Goal: Task Accomplishment & Management: Complete application form

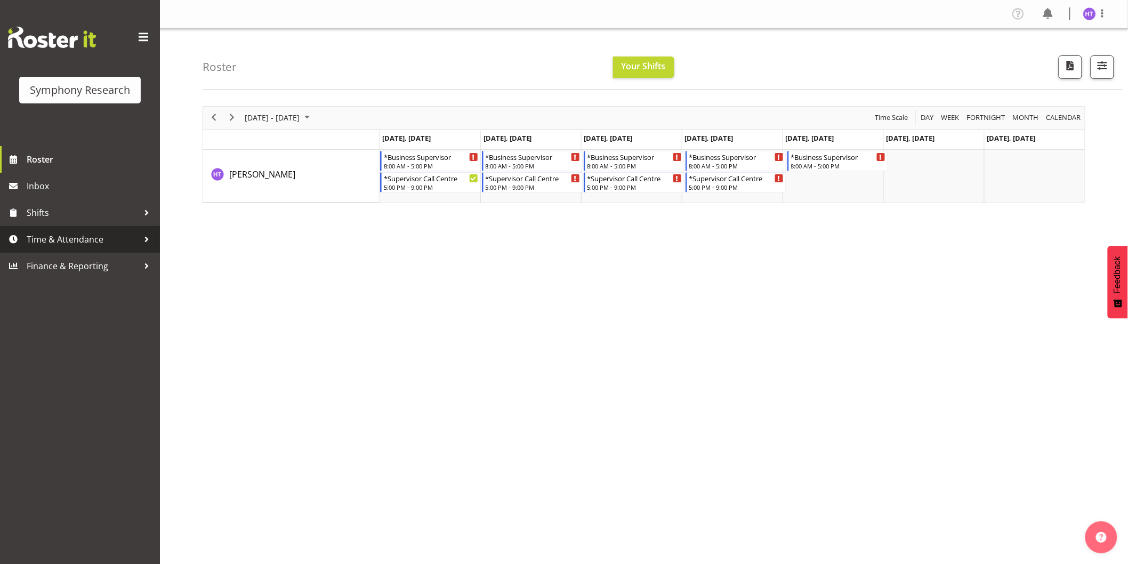
click at [82, 231] on span "Time & Attendance" at bounding box center [83, 239] width 112 height 16
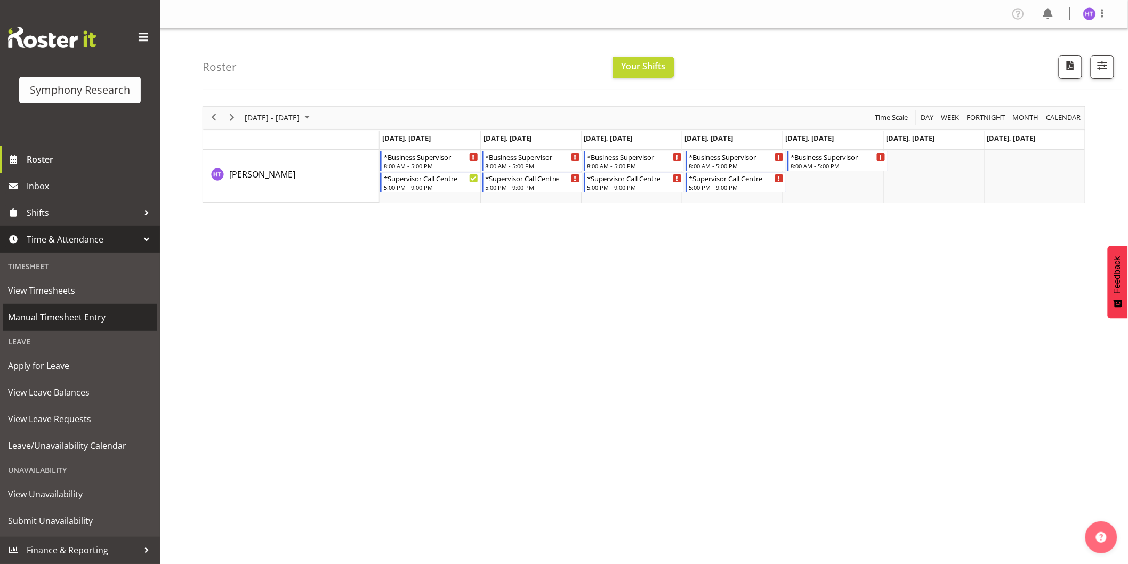
click at [67, 322] on span "Manual Timesheet Entry" at bounding box center [80, 317] width 144 height 16
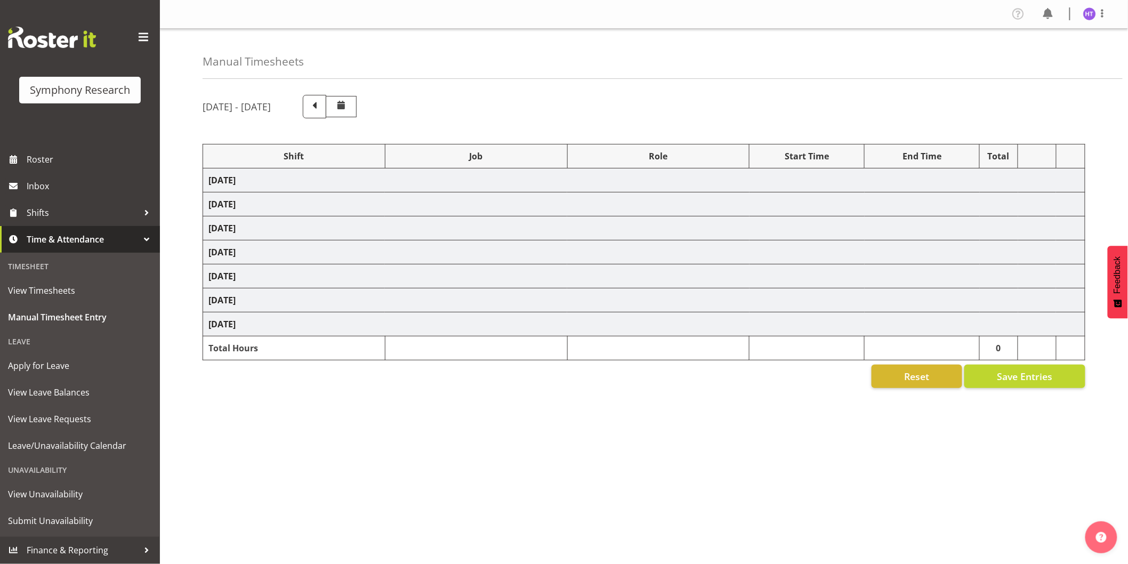
select select "26078"
select select "10575"
select select "45"
select select "56692"
select select "10499"
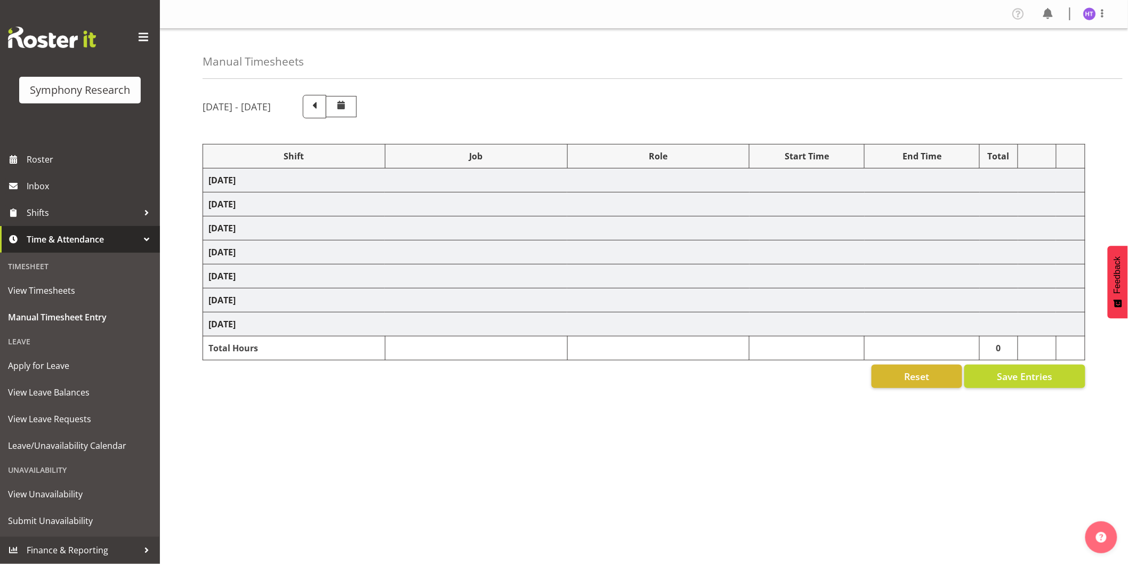
select select "45"
select select "11547"
select select "743"
select select "45"
select select "11547"
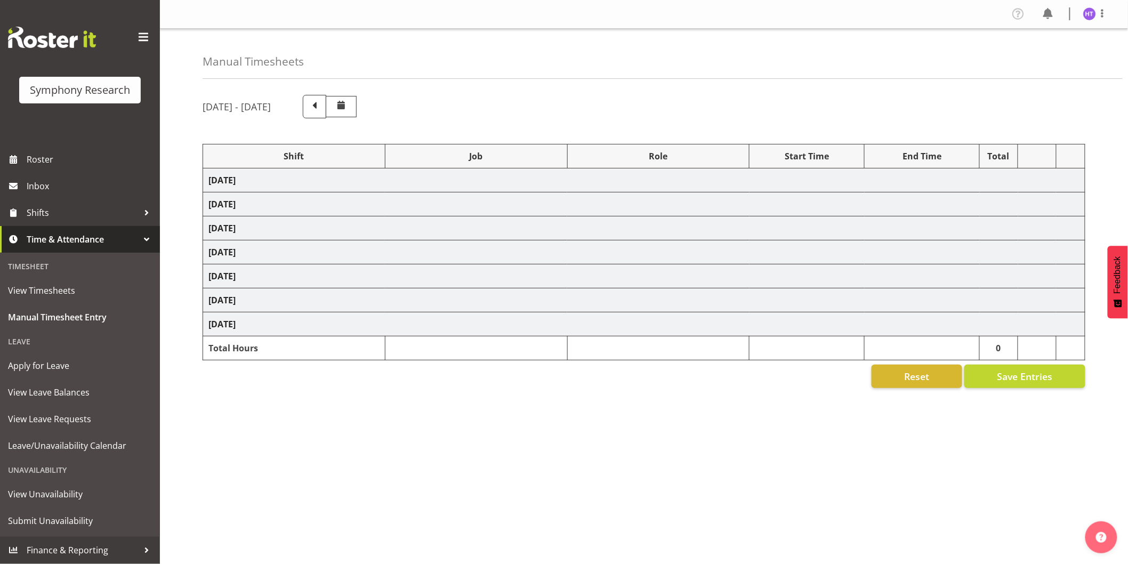
select select "10587"
select select "45"
select select "11547"
select select "10733"
select select "45"
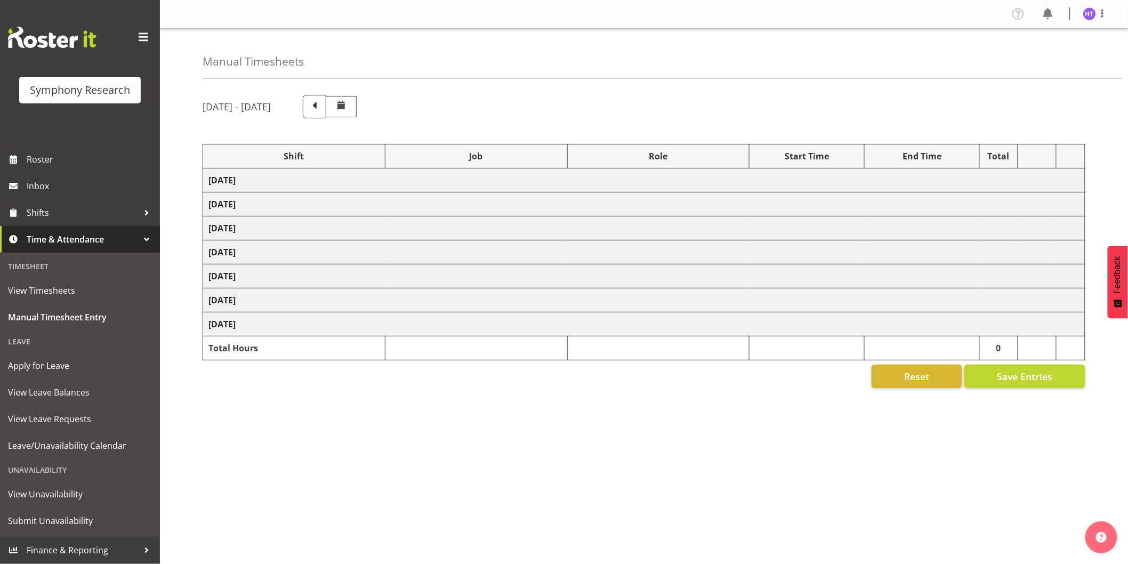
select select "57511"
select select "10587"
select select "45"
select select "11547"
select select "10575"
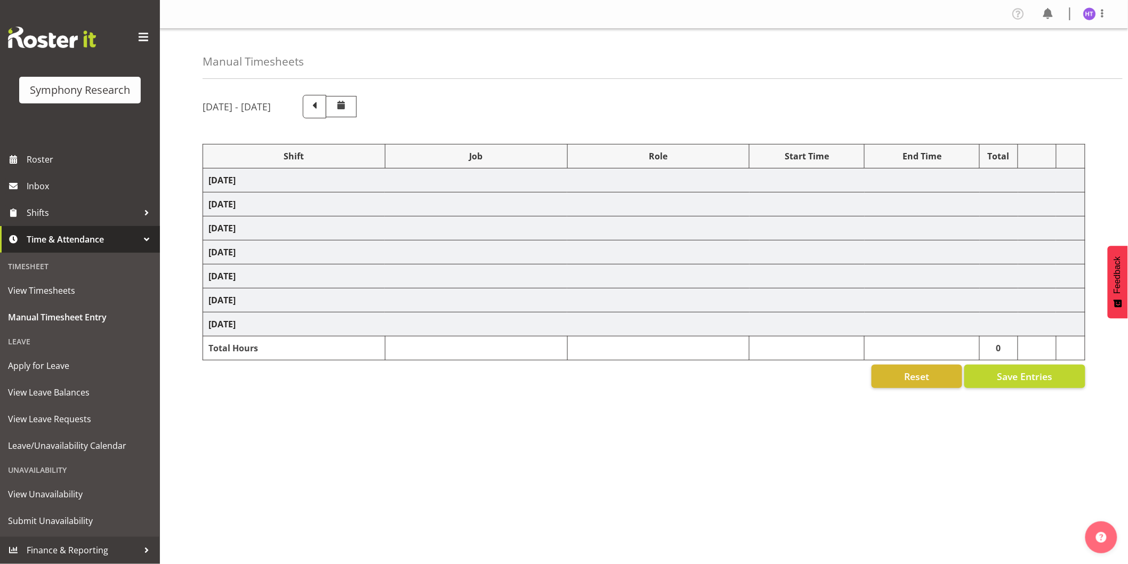
select select "45"
select select "11547"
select select "10633"
select select "45"
select select "57511"
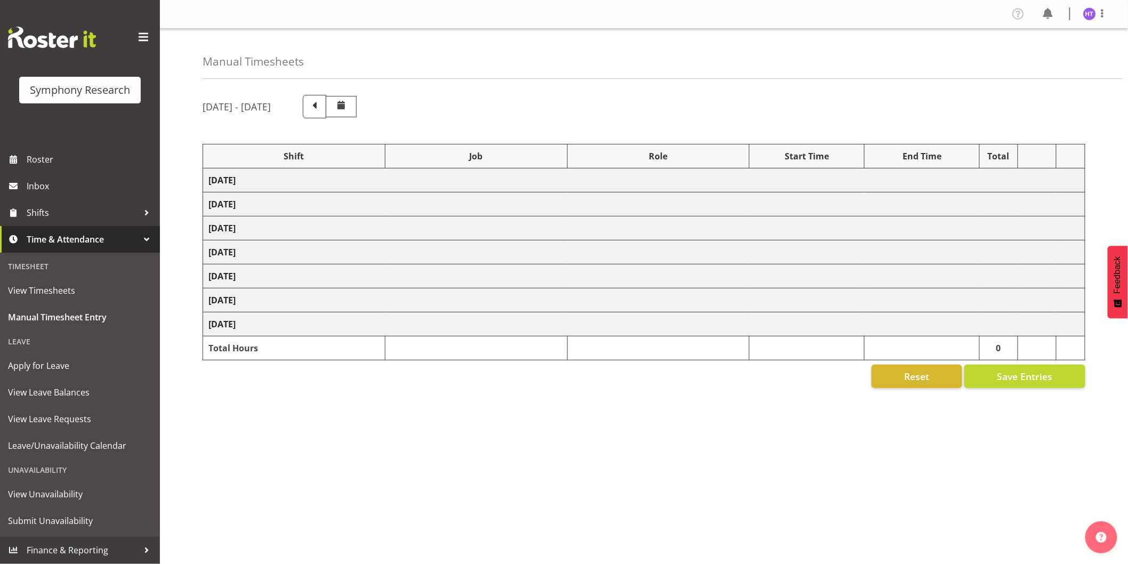
select select "9426"
select select "45"
select select "11547"
select select "743"
select select "45"
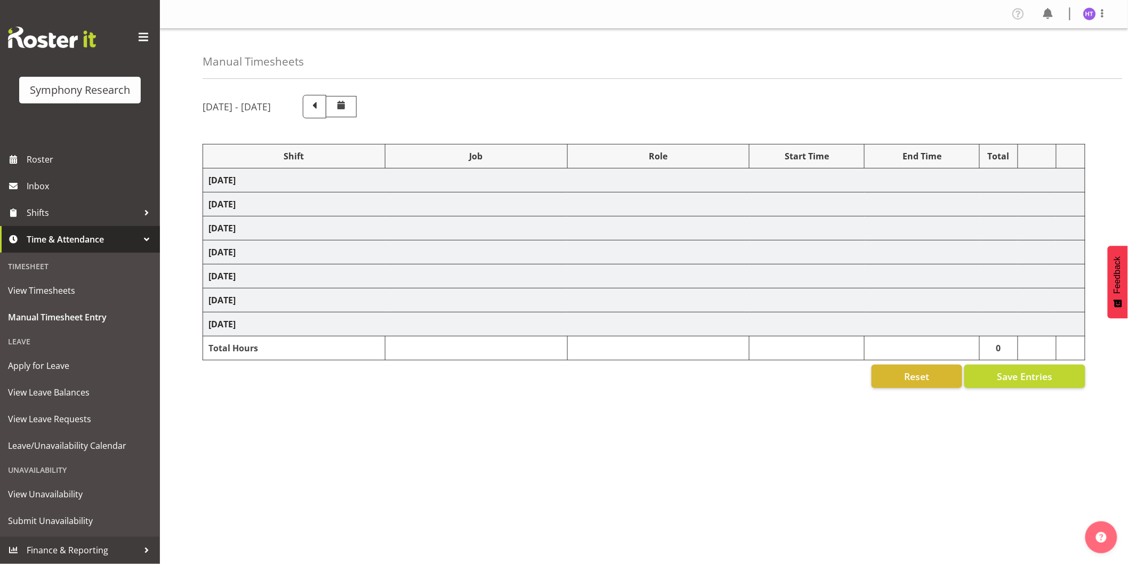
select select "26078"
select select "10587"
select select "45"
select select "26078"
select select "10499"
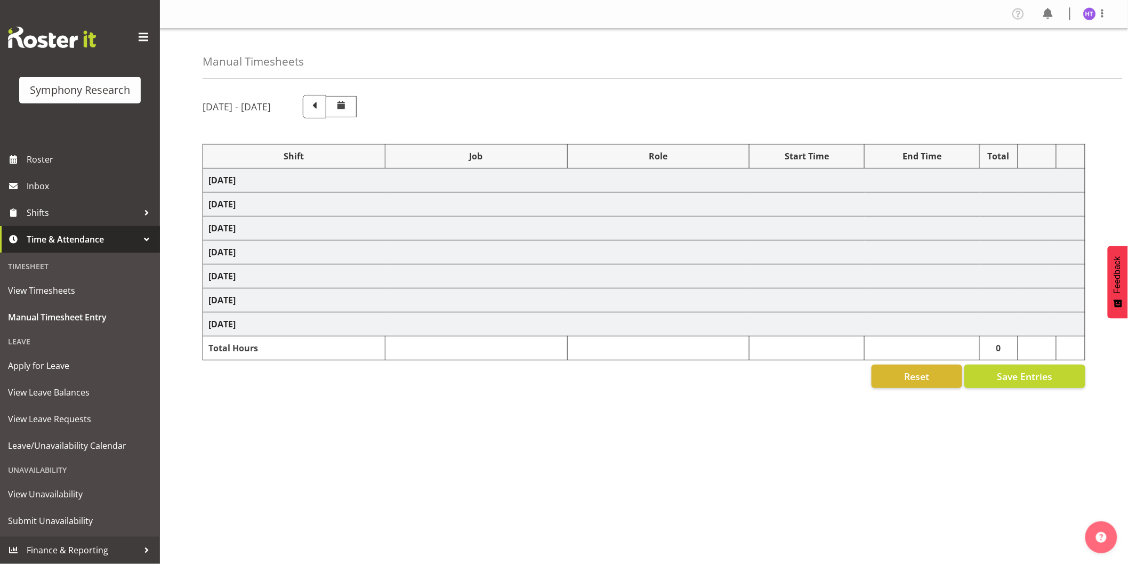
select select "45"
select select
select select "10731"
select select "45"
select select "11547"
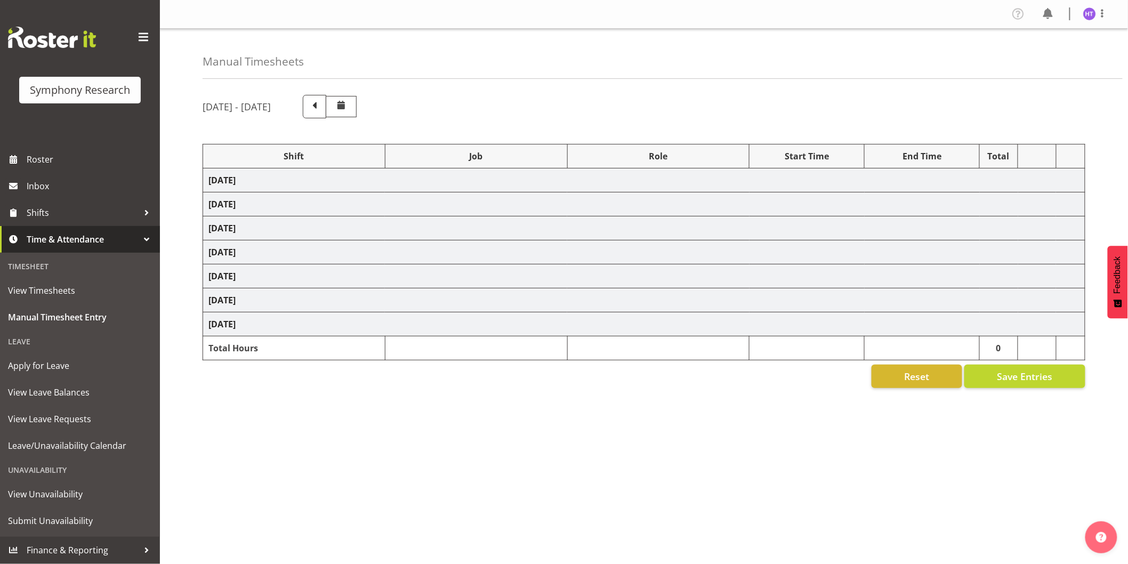
select select "10587"
select select "45"
select select "11547"
select select "10731"
select select "45"
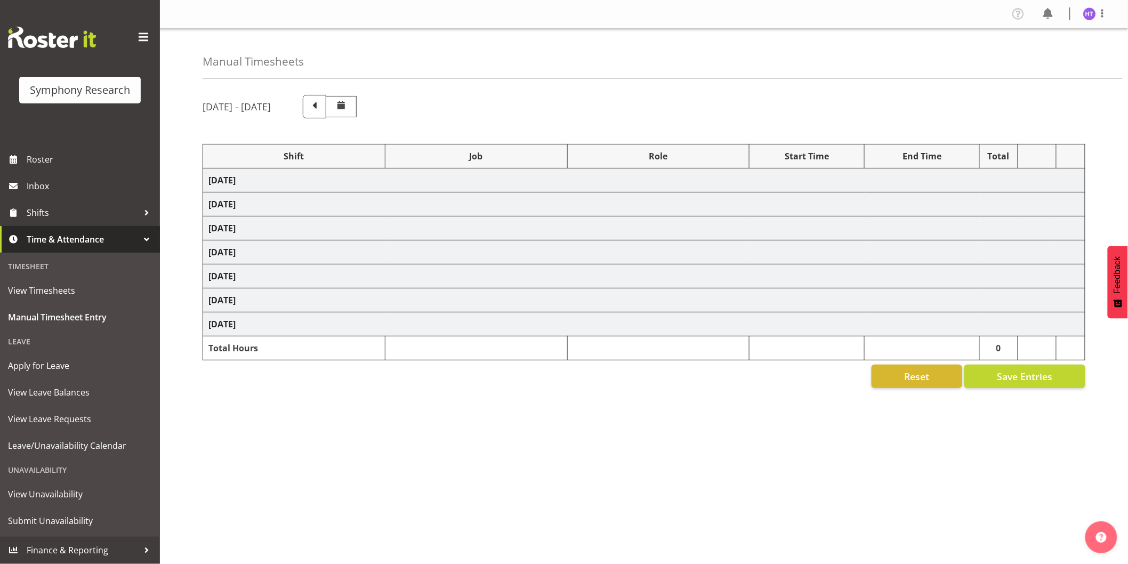
select select "11547"
select select "10587"
select select "45"
select select "11547"
select select "10527"
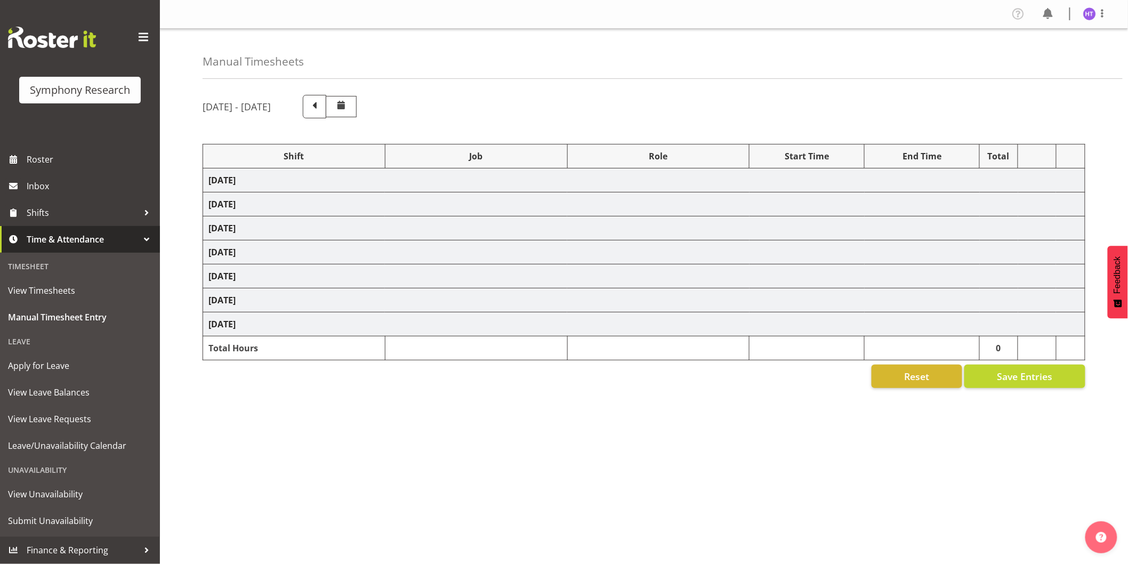
select select "45"
select select "11547"
select select "10575"
select select "45"
select select "11547"
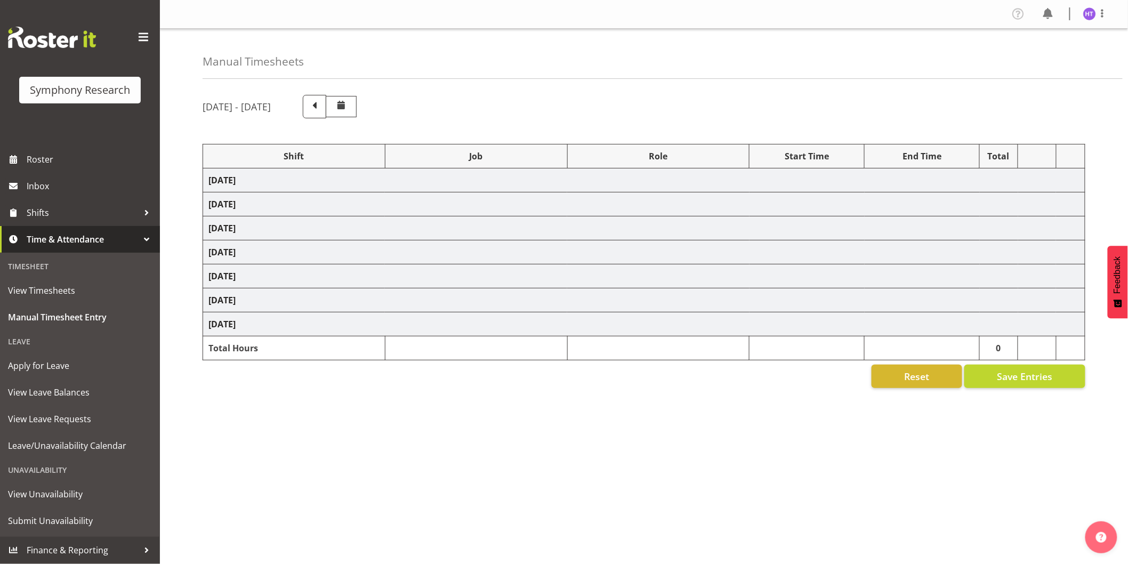
select select "10633"
select select "45"
select select "11547"
select select "743"
select select "45"
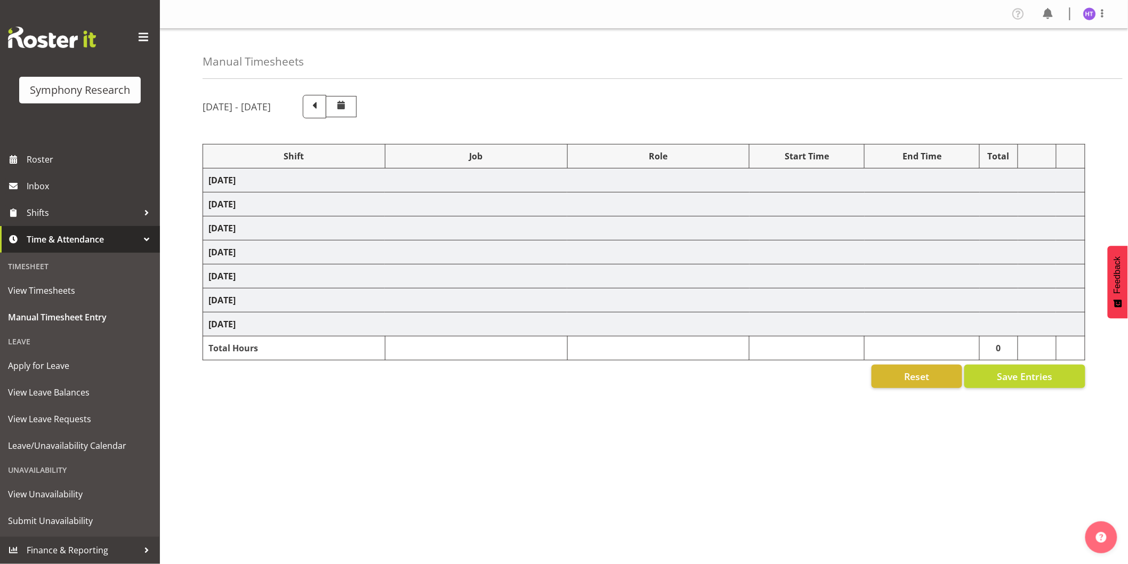
select select "11547"
select select "10527"
select select "45"
select select "11547"
select select "10575"
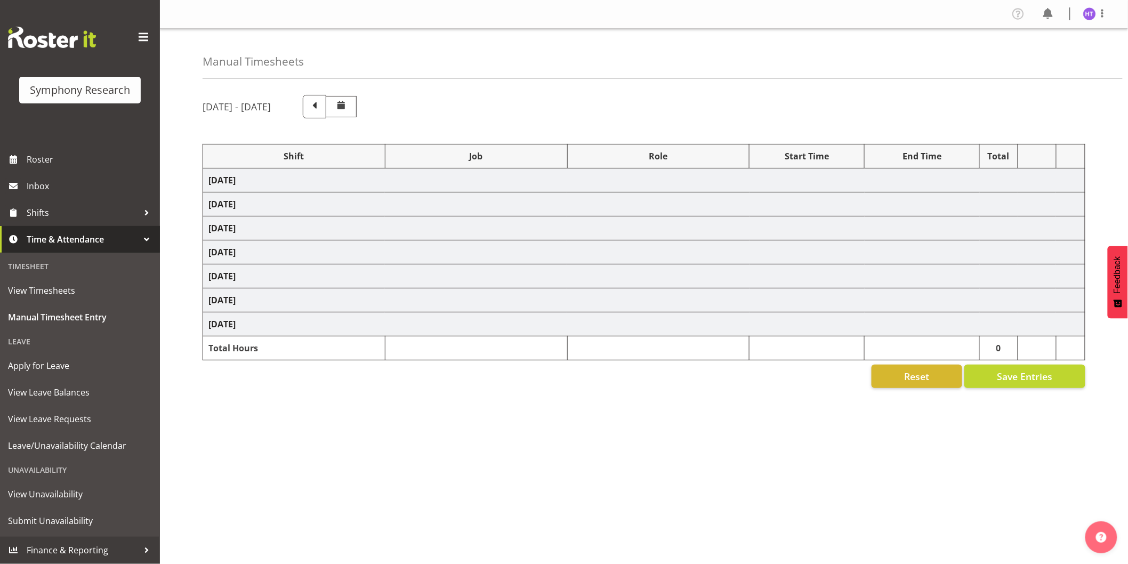
select select "45"
select select "13878"
select select "10499"
select select "45"
select select "11547"
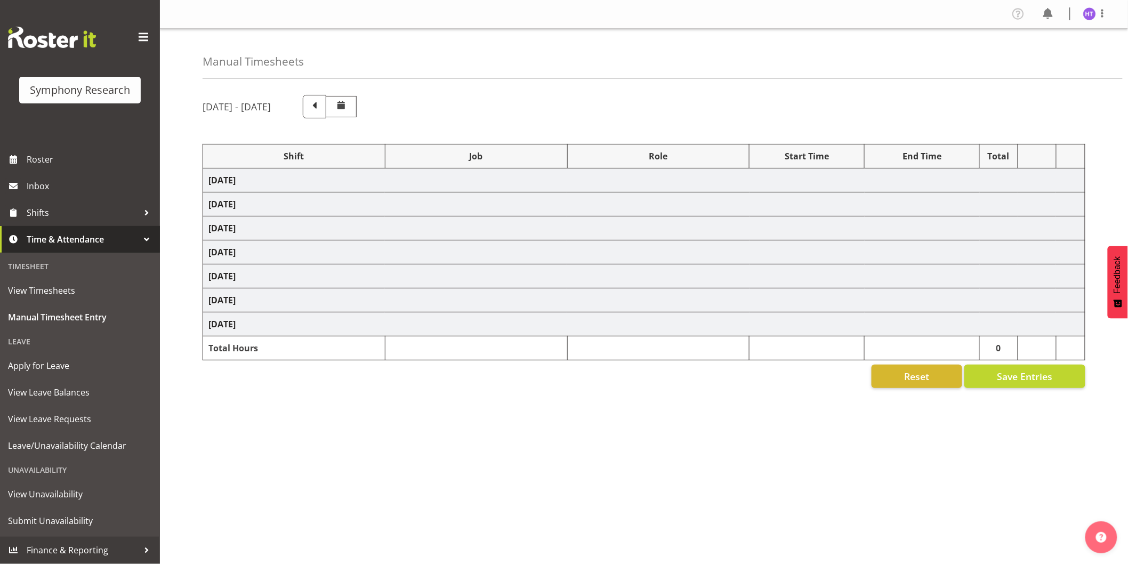
select select "10731"
select select "45"
select select "11547"
select select "10730"
select select "45"
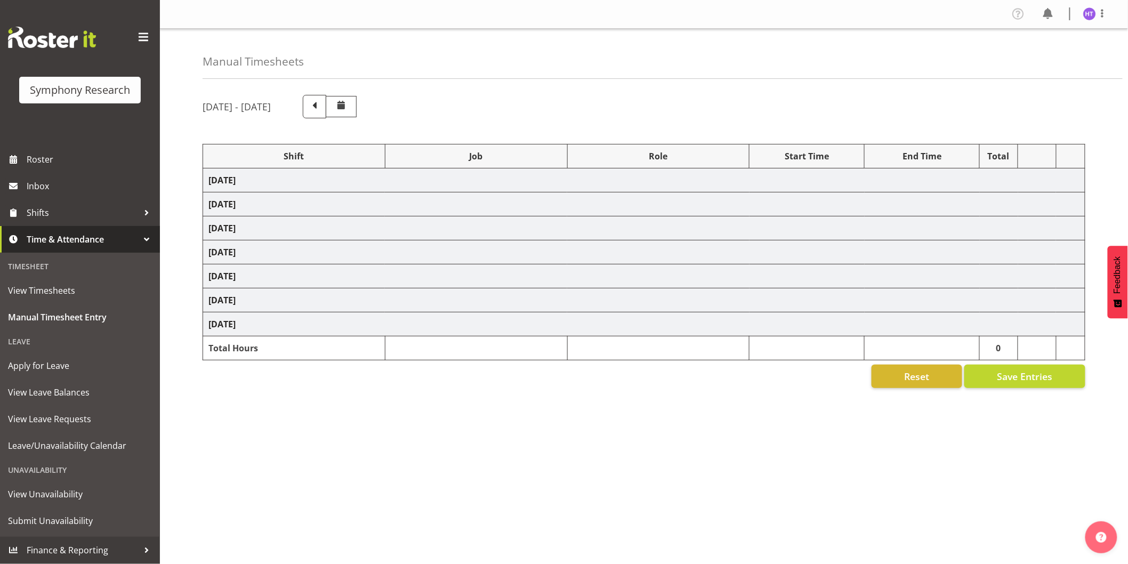
select select "11547"
select select "743"
select select "45"
select select "43777"
select select "10575"
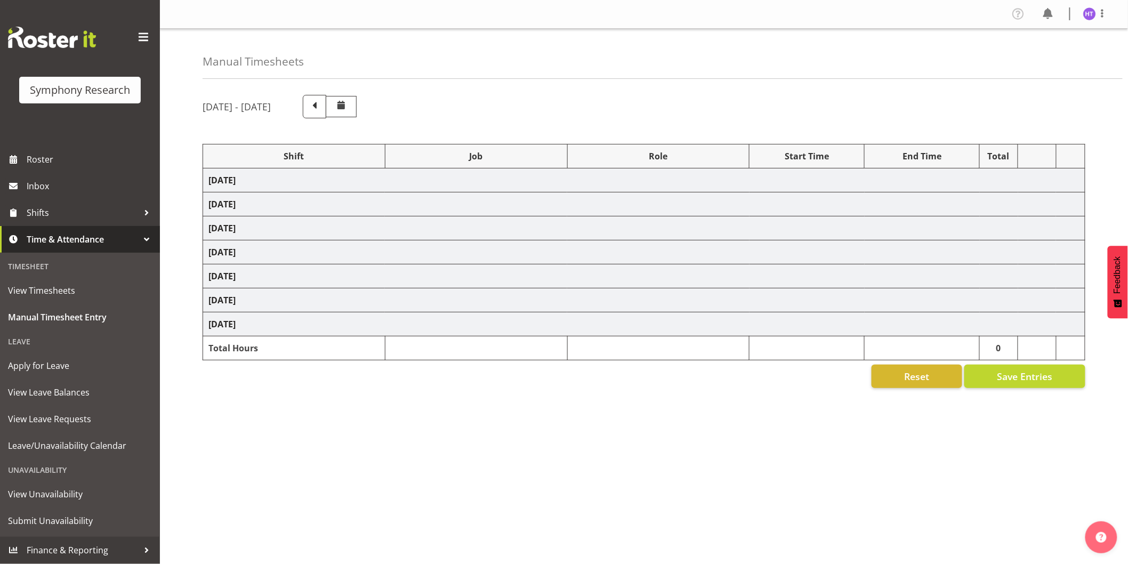
select select "45"
select select "56692"
select select "10499"
select select "45"
select select
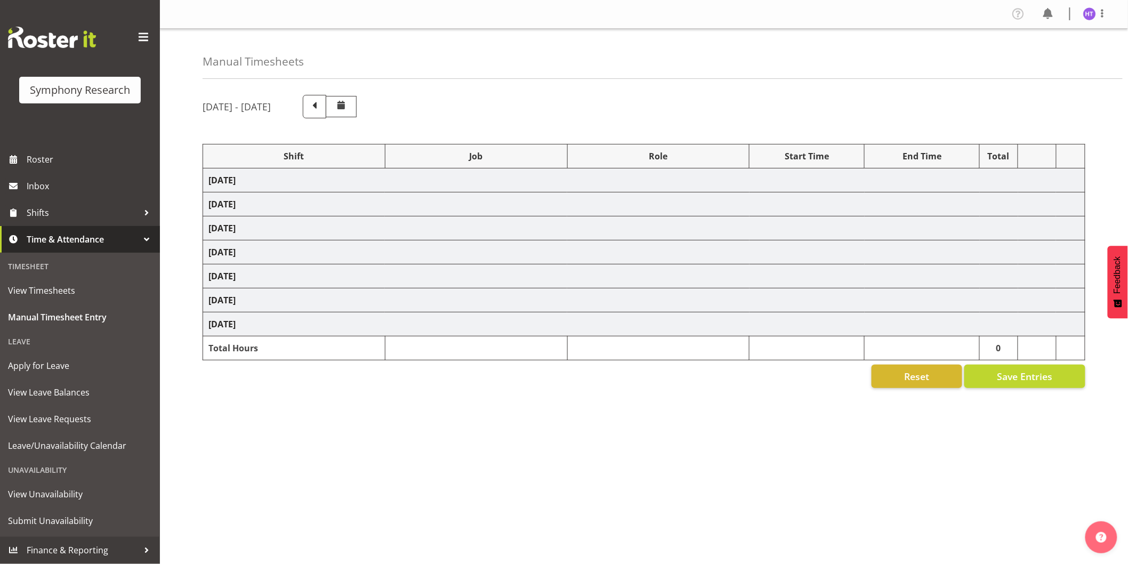
select select "10499"
select select "45"
select select "56692"
select select "743"
select select "45"
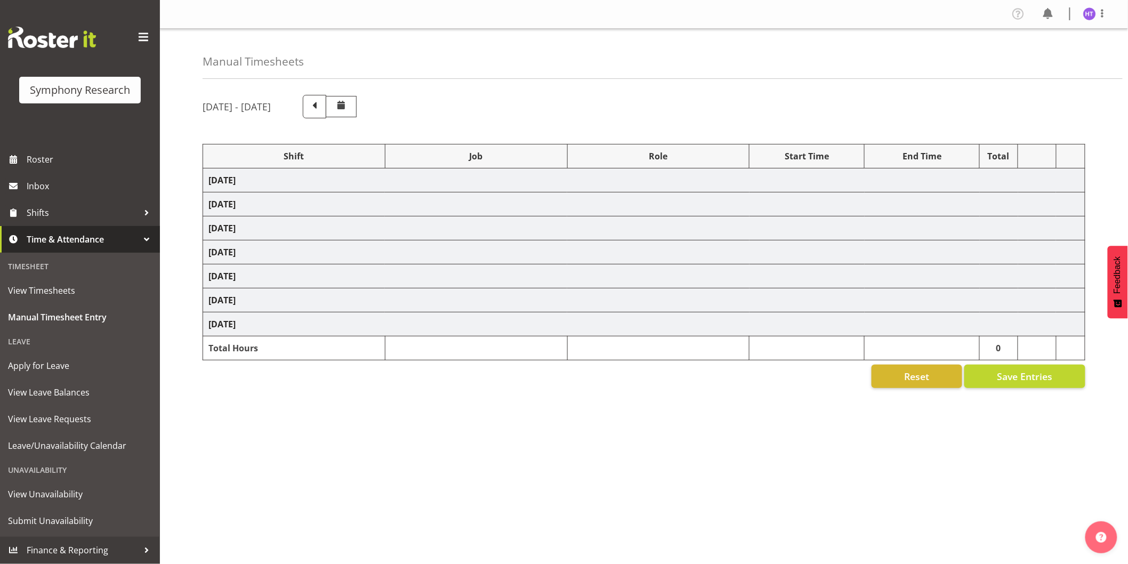
select select "41319"
select select "10730"
select select "45"
select select "41319"
select select "10633"
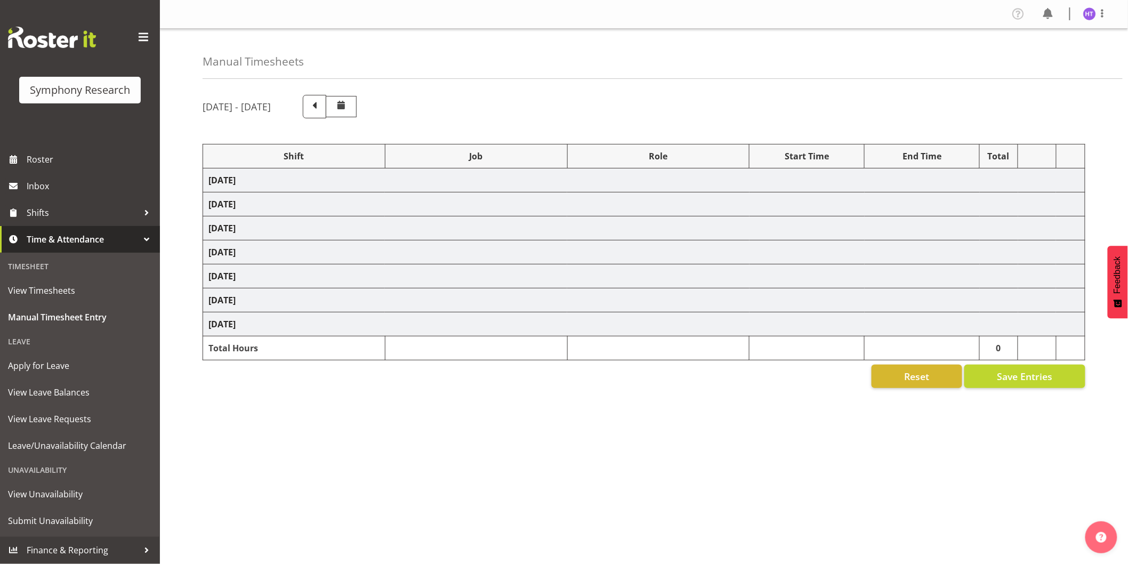
select select "45"
select select "41319"
select select "9426"
select select "45"
select select "41319"
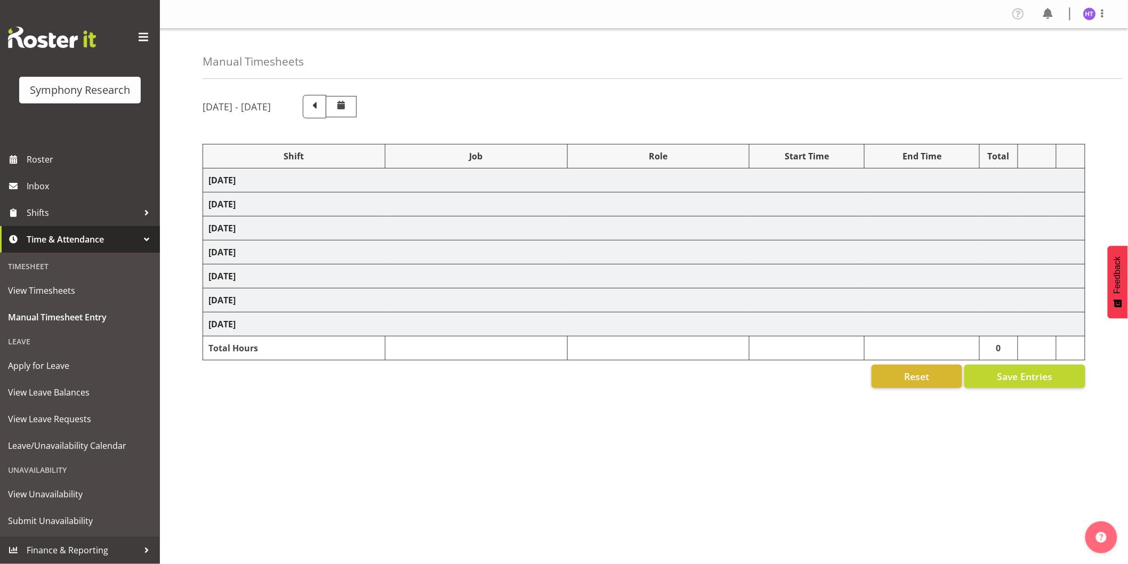
select select "10499"
select select "45"
select select "41319"
select select "10730"
select select "45"
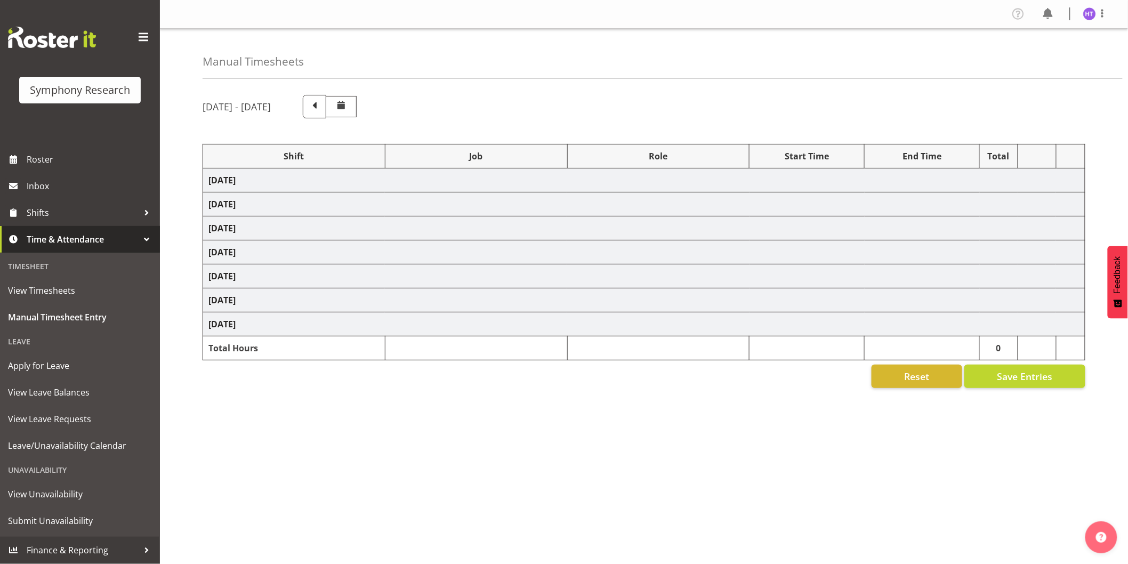
select select "41319"
select select "743"
select select "45"
select select "41319"
select select "10732"
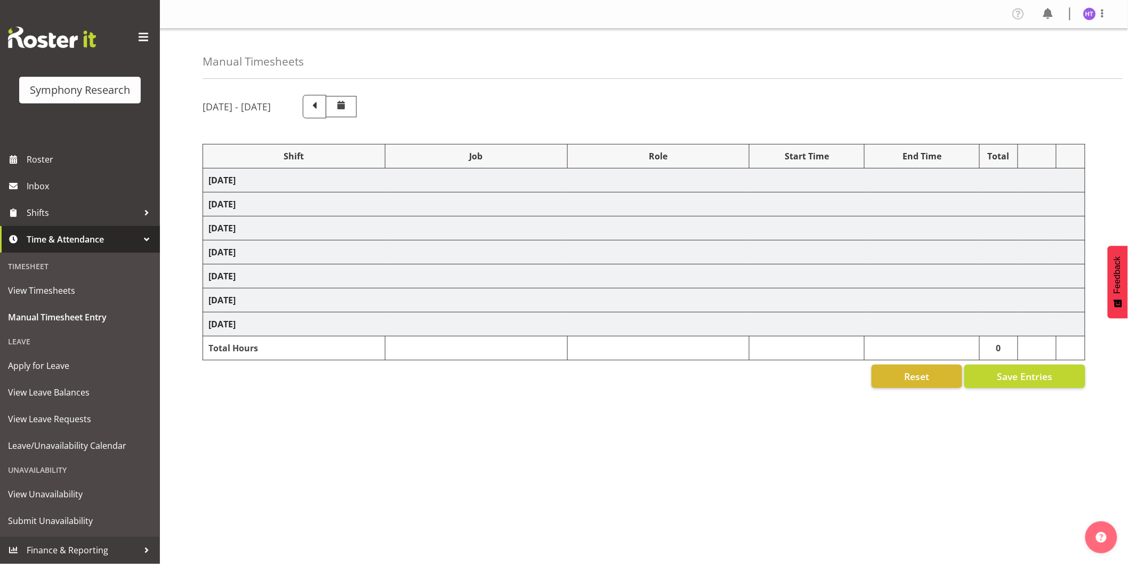
select select "45"
select select "41319"
select select "10732"
select select "45"
select select "41319"
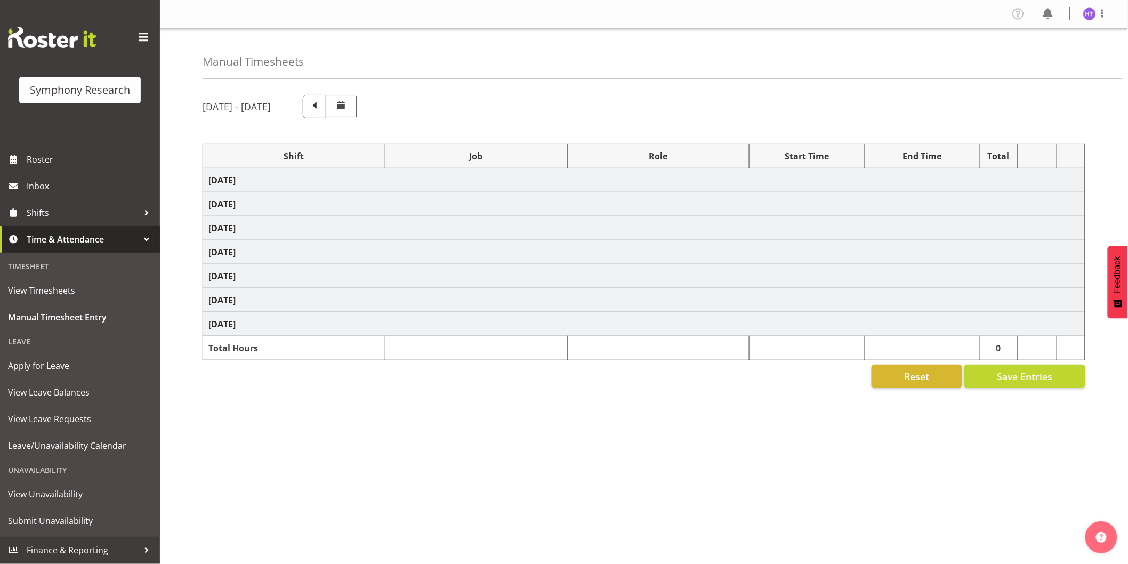
select select "10691"
select select "45"
select select "41319"
select select "10575"
select select "45"
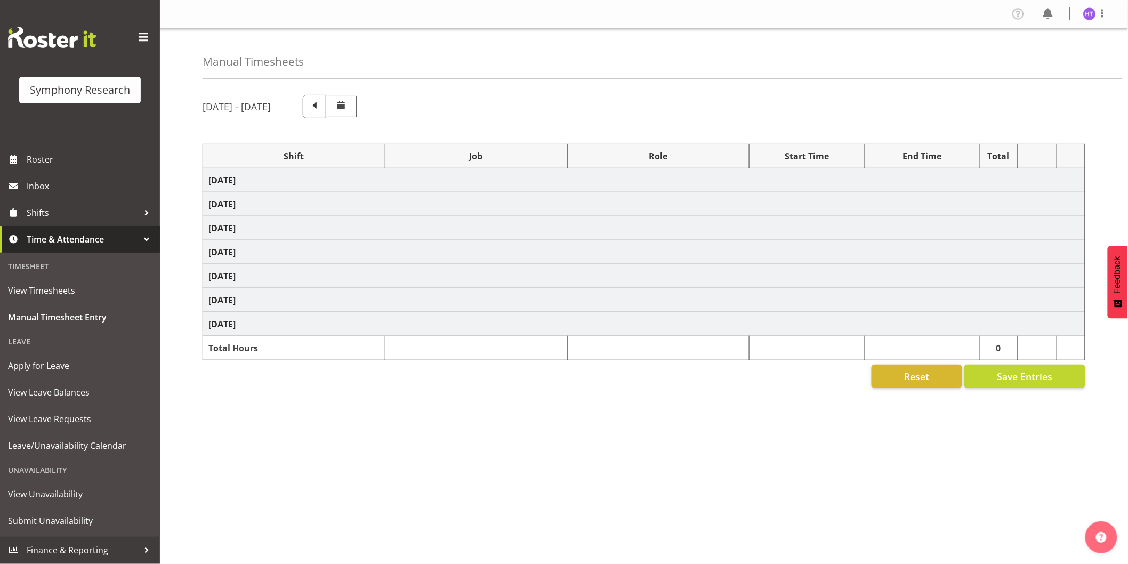
select select "41604"
select select "10499"
select select "45"
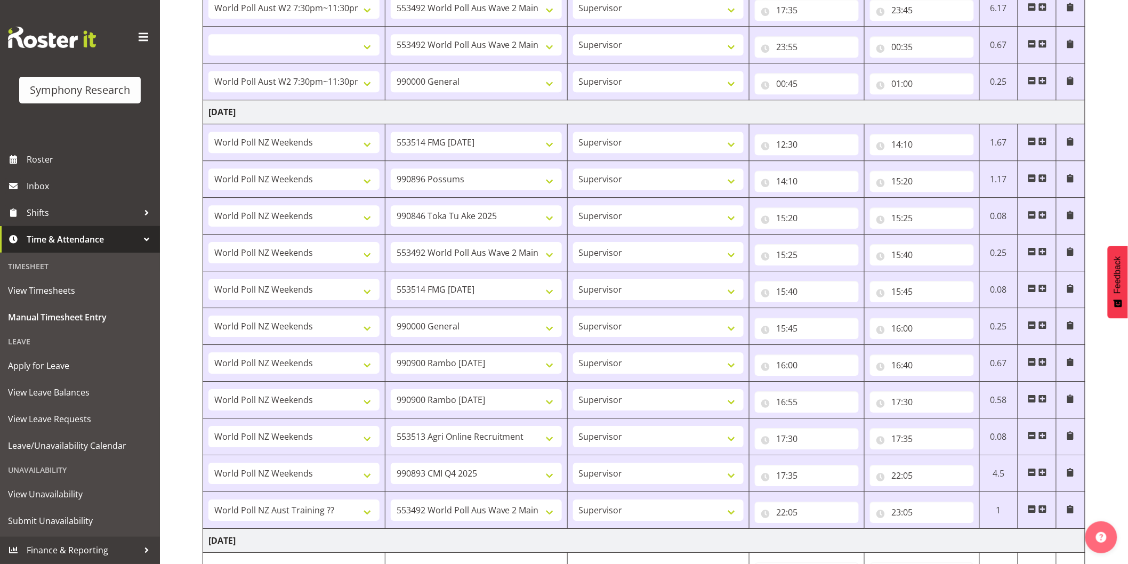
scroll to position [1362, 0]
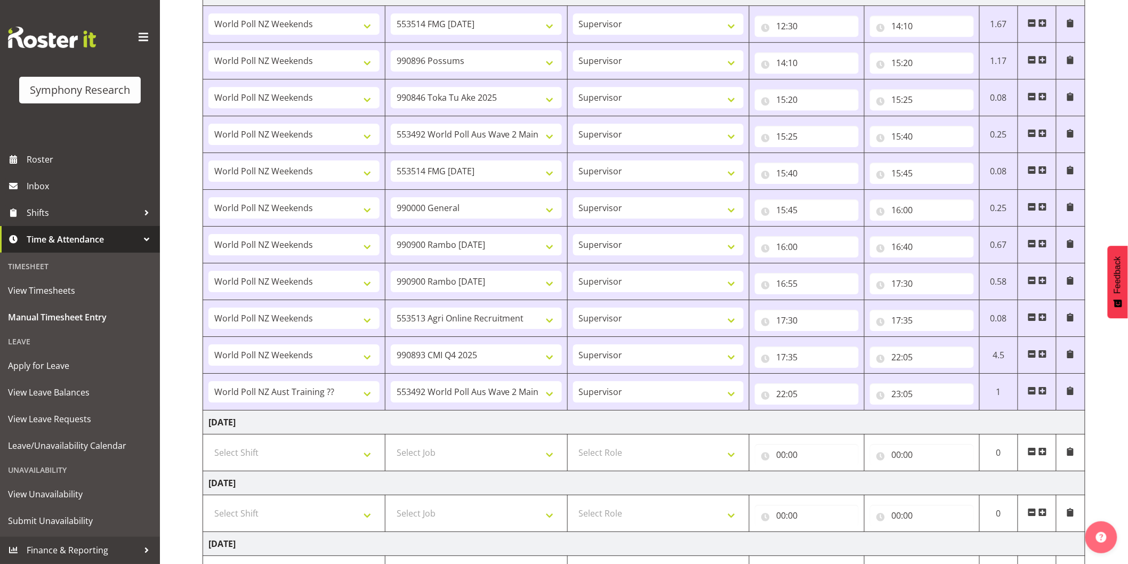
click at [1044, 392] on span at bounding box center [1043, 391] width 9 height 9
select select
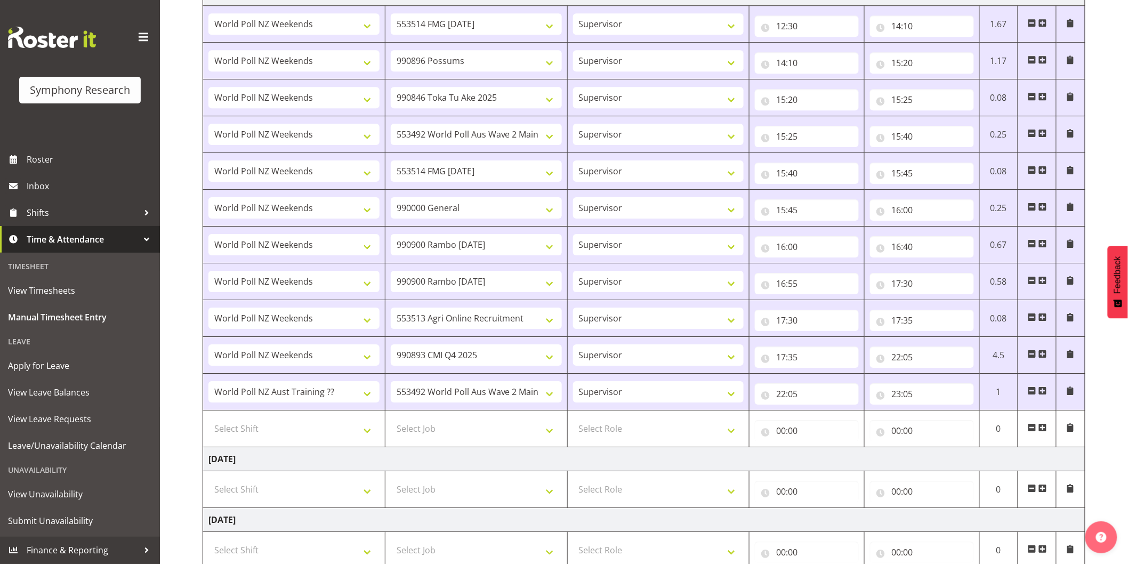
click at [274, 443] on td "Select Shift !!Weekend Residential (Roster IT Shift Label) *Business 9/10am ~ 4…" at bounding box center [294, 429] width 182 height 37
drag, startPoint x: 278, startPoint y: 432, endPoint x: 280, endPoint y: 424, distance: 8.3
click at [278, 432] on select "Select Shift !!Weekend Residential (Roster IT Shift Label) *Business 9/10am ~ 4…" at bounding box center [293, 428] width 171 height 21
select select "41319"
click at [208, 420] on select "Select Shift !!Weekend Residential (Roster IT Shift Label) *Business 9/10am ~ 4…" at bounding box center [293, 428] width 171 height 21
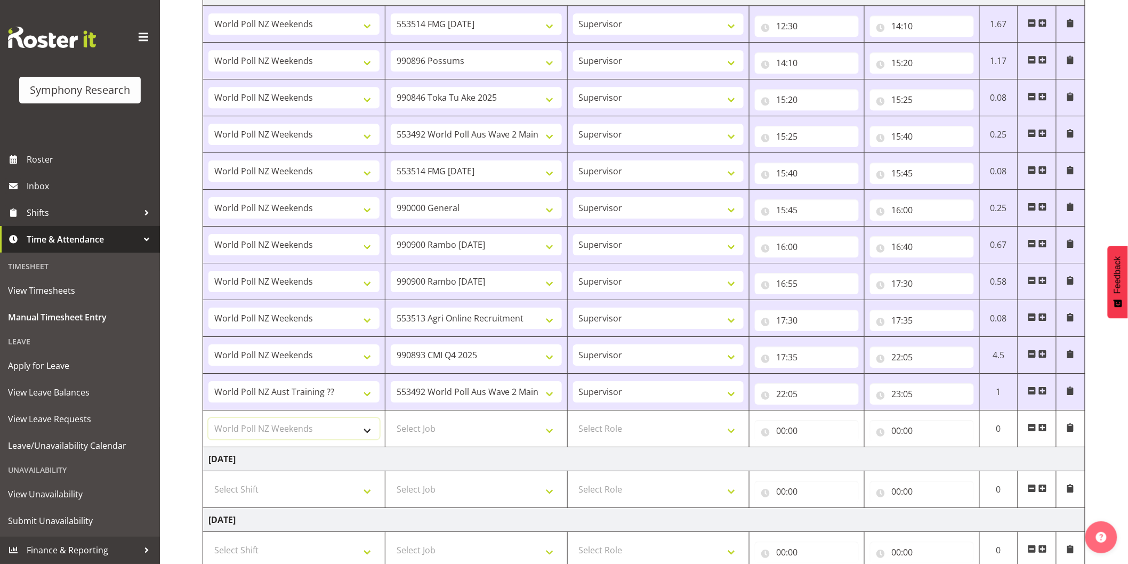
select select
click at [416, 427] on select "Select Job 550060 IF Admin 553492 World Poll Aus Wave 2 Main 2025 553493 World …" at bounding box center [476, 428] width 171 height 21
select select "10499"
click at [391, 420] on select "Select Job 550060 IF Admin 553492 World Poll Aus Wave 2 Main 2025 553493 World …" at bounding box center [476, 428] width 171 height 21
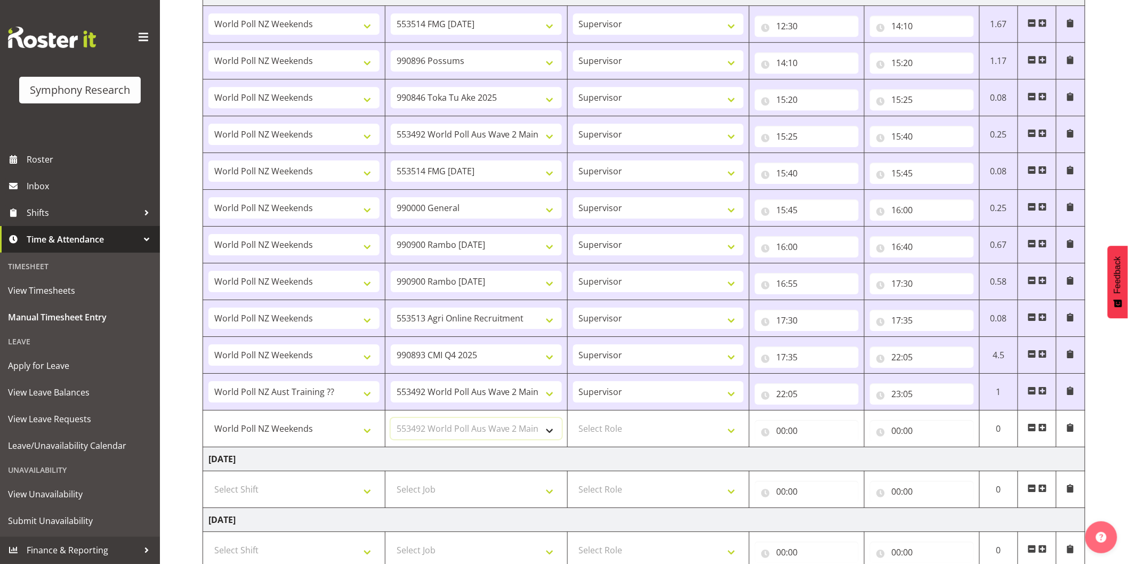
select select
click at [628, 434] on select "Select Role Interviewing Briefing Supervisor" at bounding box center [658, 428] width 171 height 21
select select "45"
click at [573, 420] on select "Select Role Interviewing Briefing Supervisor" at bounding box center [658, 428] width 171 height 21
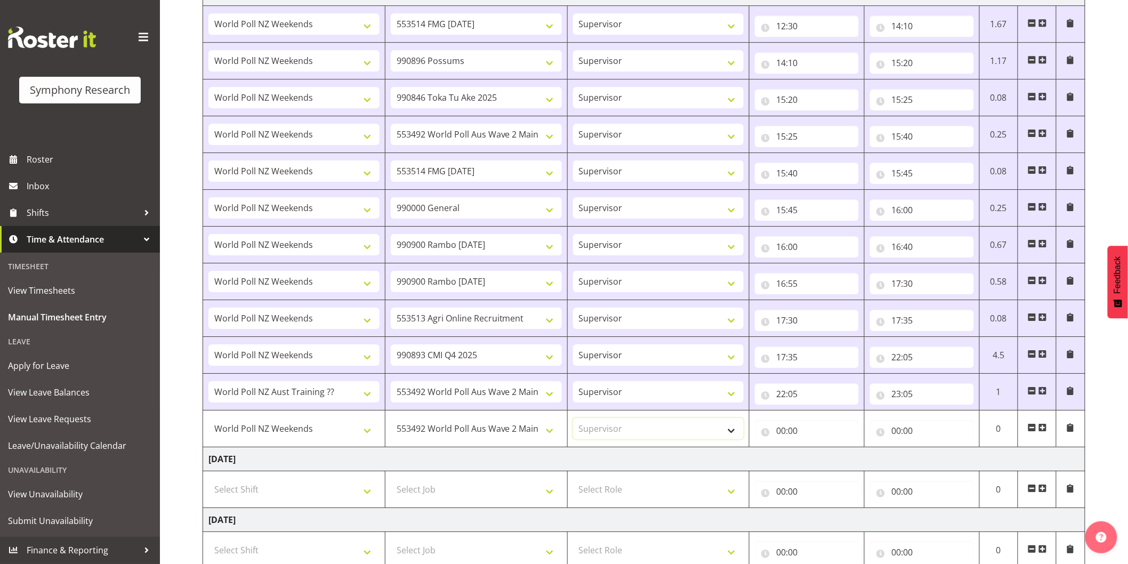
select select
click at [784, 432] on input "00:00" at bounding box center [807, 430] width 104 height 21
click at [820, 460] on select "00 01 02 03 04 05 06 07 08 09 10 11 12 13 14 15 16 17 18 19 20 21 22 23" at bounding box center [828, 458] width 24 height 21
select select "23"
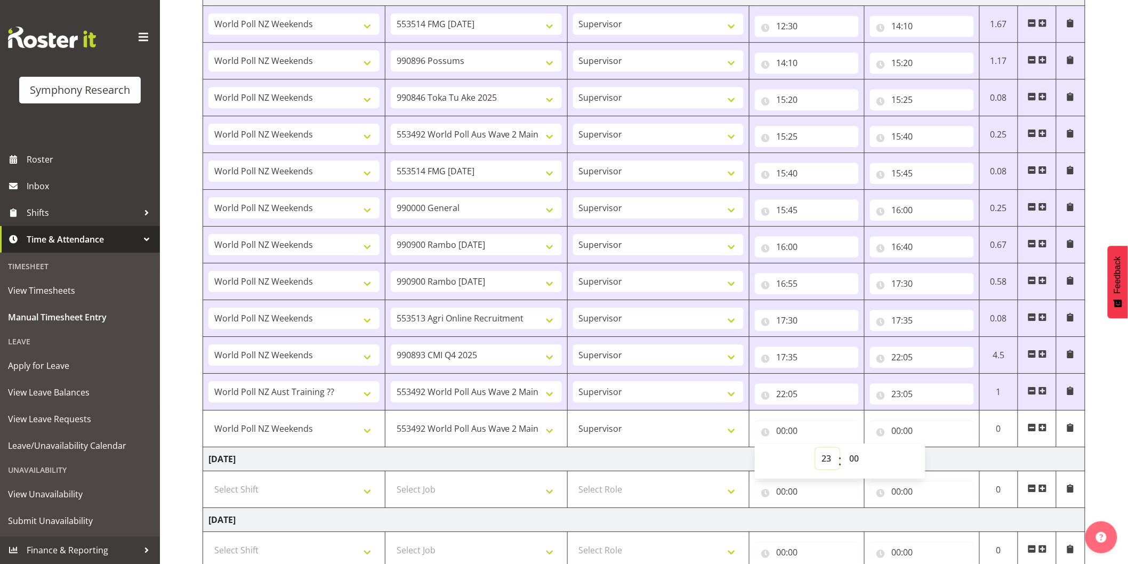
click at [816, 450] on select "00 01 02 03 04 05 06 07 08 09 10 11 12 13 14 15 16 17 18 19 20 21 22 23" at bounding box center [828, 458] width 24 height 21
select select
type input "23:00"
click at [854, 456] on select "00 01 02 03 04 05 06 07 08 09 10 11 12 13 14 15 16 17 18 19 20 21 22 23 24 25 2…" at bounding box center [855, 458] width 24 height 21
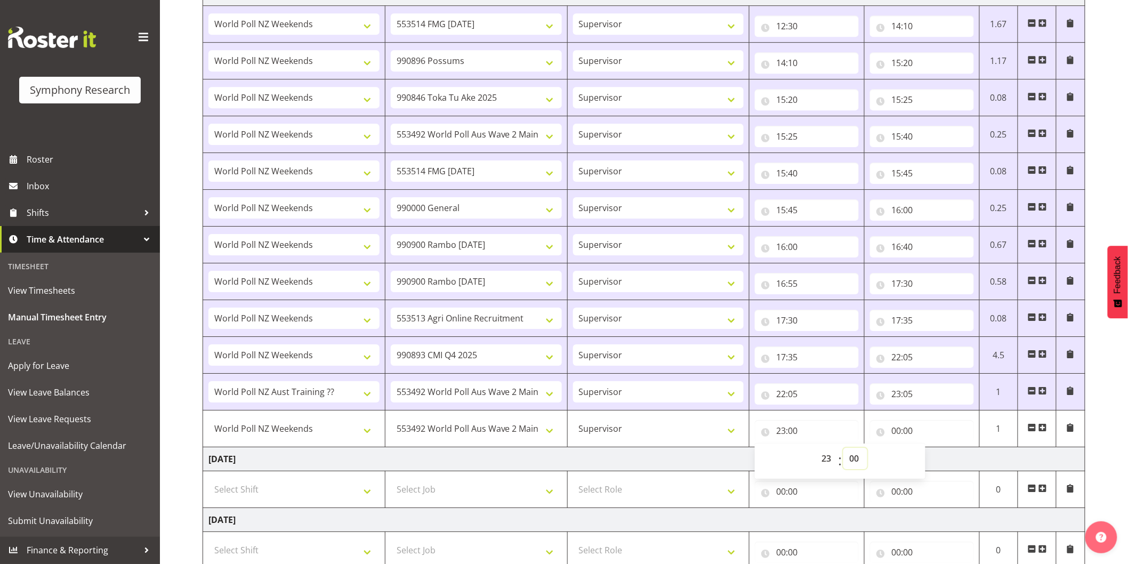
select select "5"
click at [843, 450] on select "00 01 02 03 04 05 06 07 08 09 10 11 12 13 14 15 16 17 18 19 20 21 22 23 24 25 2…" at bounding box center [855, 458] width 24 height 21
select select
type input "23:05"
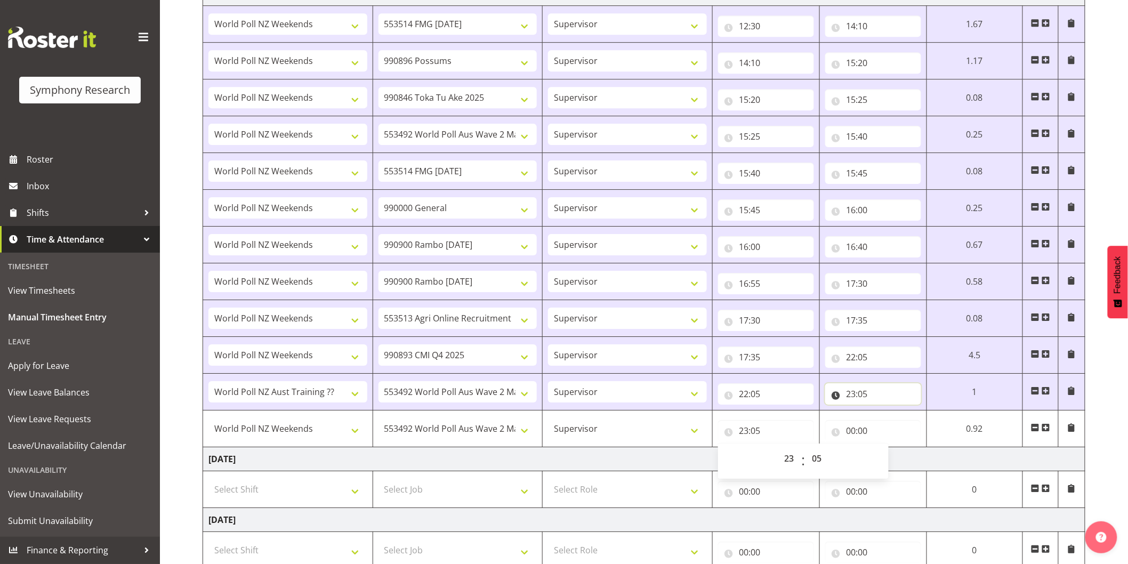
click at [863, 401] on input "23:05" at bounding box center [873, 393] width 96 height 21
click at [925, 424] on select "00 01 02 03 04 05 06 07 08 09 10 11 12 13 14 15 16 17 18 19 20 21 22 23 24 25 2…" at bounding box center [926, 421] width 24 height 21
select select "35"
click at [914, 413] on select "00 01 02 03 04 05 06 07 08 09 10 11 12 13 14 15 16 17 18 19 20 21 22 23 24 25 2…" at bounding box center [926, 421] width 24 height 21
select select
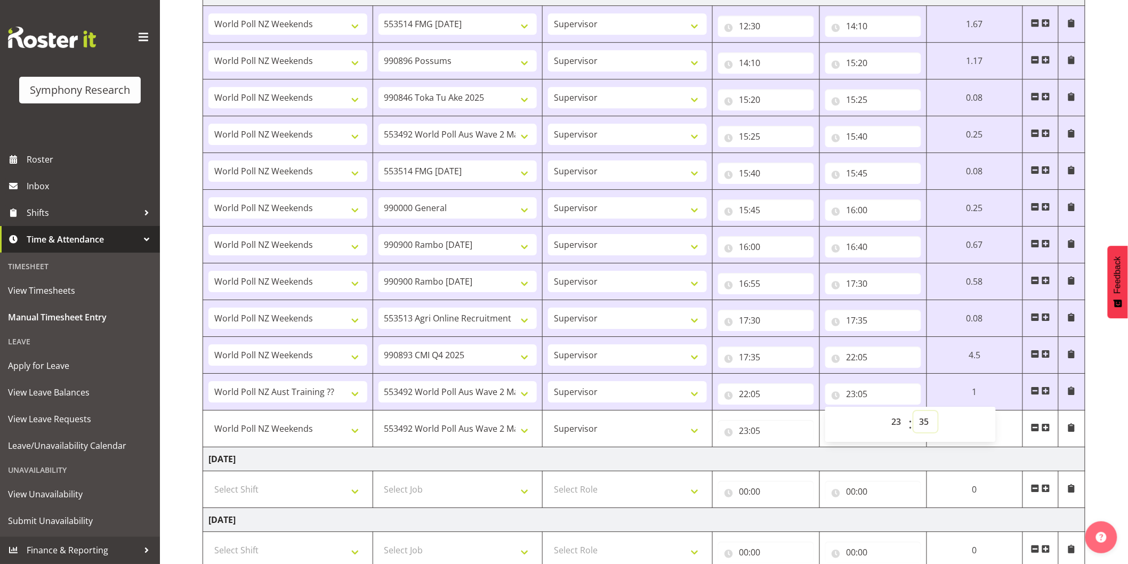
select select
type input "23:35"
click at [758, 433] on input "23:05" at bounding box center [766, 430] width 96 height 21
click at [815, 460] on select "00 01 02 03 04 05 06 07 08 09 10 11 12 13 14 15 16 17 18 19 20 21 22 23 24 25 2…" at bounding box center [819, 458] width 24 height 21
select select "35"
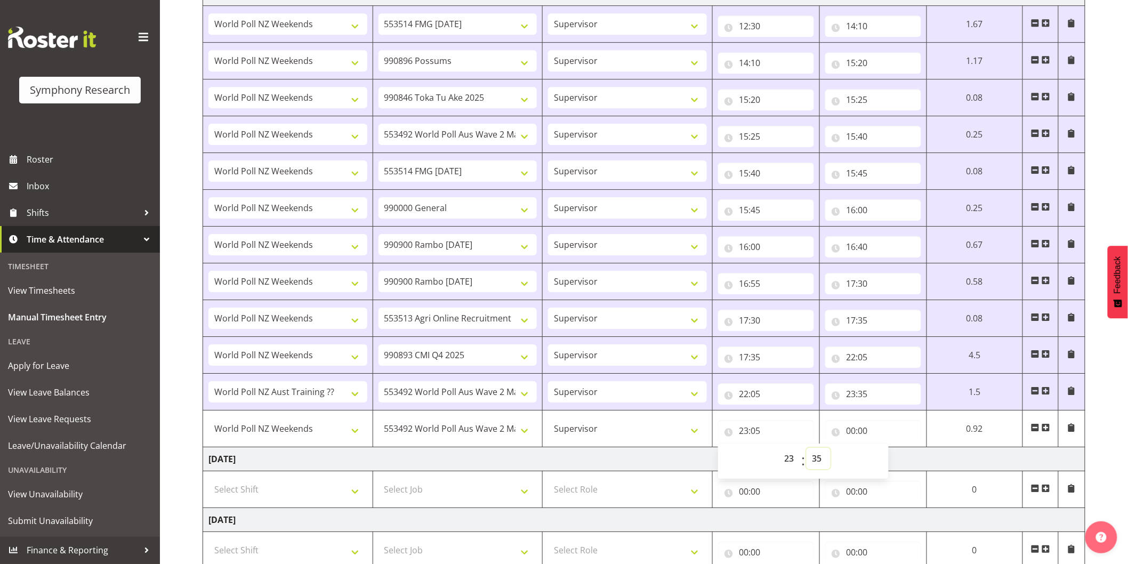
click at [807, 450] on select "00 01 02 03 04 05 06 07 08 09 10 11 12 13 14 15 16 17 18 19 20 21 22 23 24 25 2…" at bounding box center [819, 458] width 24 height 21
select select
type input "23:35"
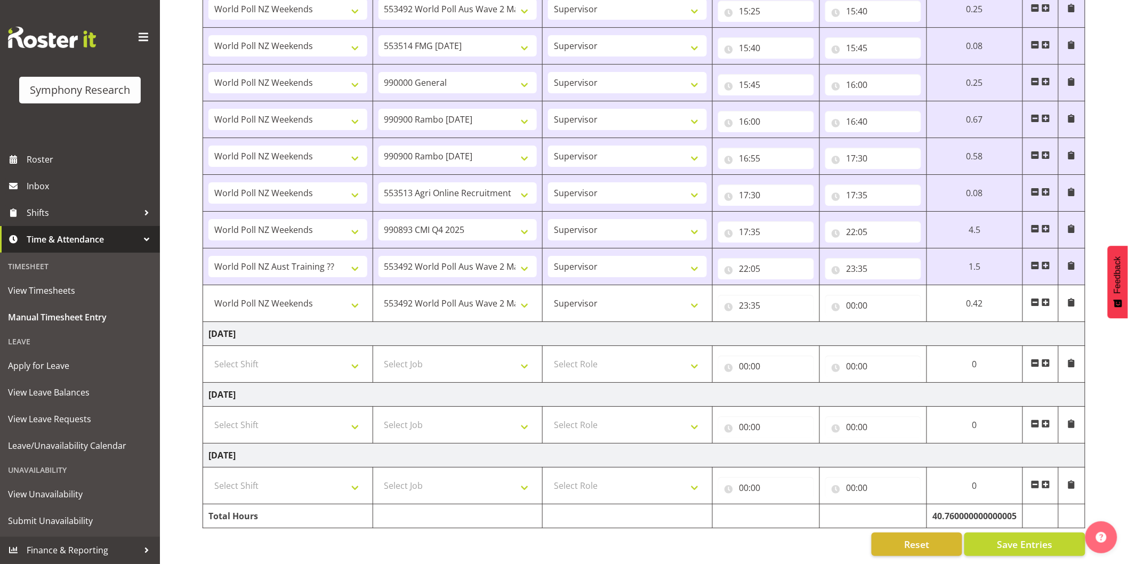
scroll to position [1499, 0]
click at [851, 300] on input "00:00" at bounding box center [873, 305] width 96 height 21
click at [887, 324] on select "00 01 02 03 04 05 06 07 08 09 10 11 12 13 14 15 16 17 18 19 20 21 22 23" at bounding box center [898, 333] width 24 height 21
select select "23"
click at [886, 323] on select "00 01 02 03 04 05 06 07 08 09 10 11 12 13 14 15 16 17 18 19 20 21 22 23" at bounding box center [898, 333] width 24 height 21
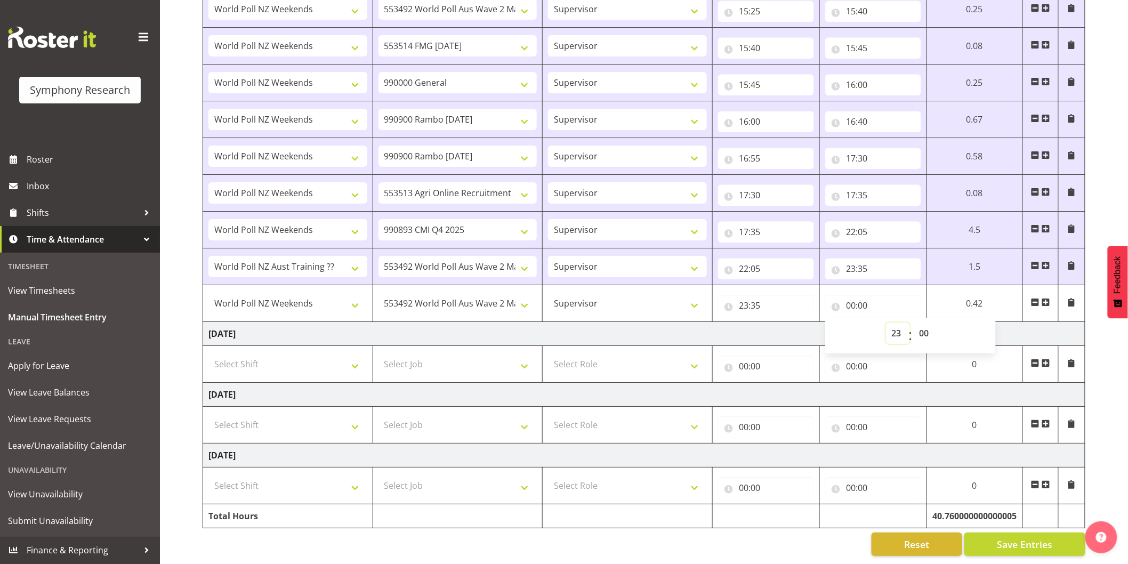
select select
type input "23:00"
click at [924, 323] on select "00 01 02 03 04 05 06 07 08 09 10 11 12 13 14 15 16 17 18 19 20 21 22 23 24 25 2…" at bounding box center [926, 333] width 24 height 21
select select "40"
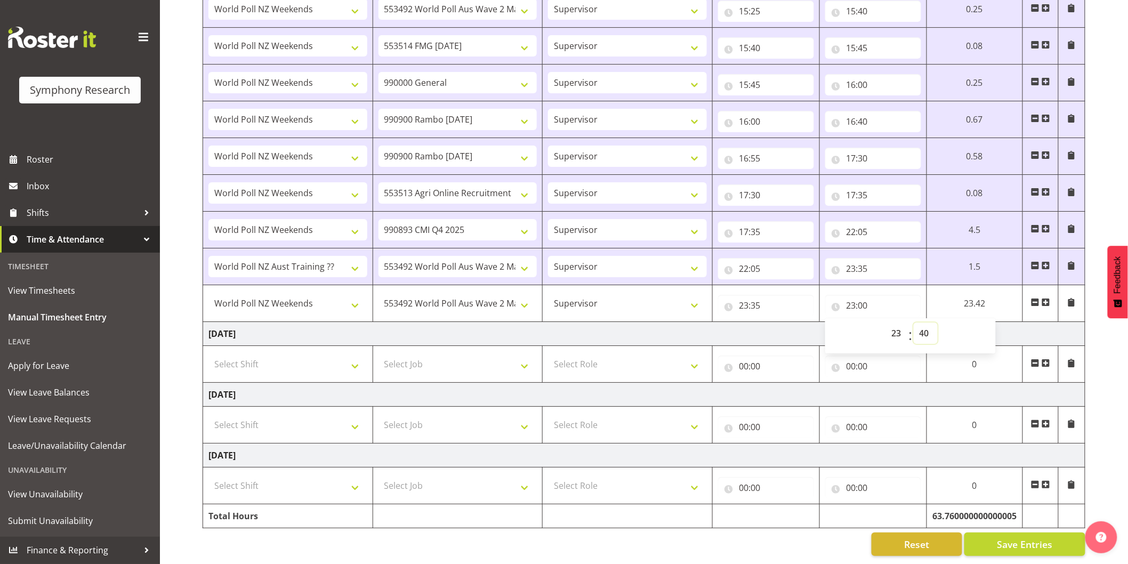
click at [938, 323] on select "00 01 02 03 04 05 06 07 08 09 10 11 12 13 14 15 16 17 18 19 20 21 22 23 24 25 2…" at bounding box center [926, 333] width 24 height 21
select select
type input "23:40"
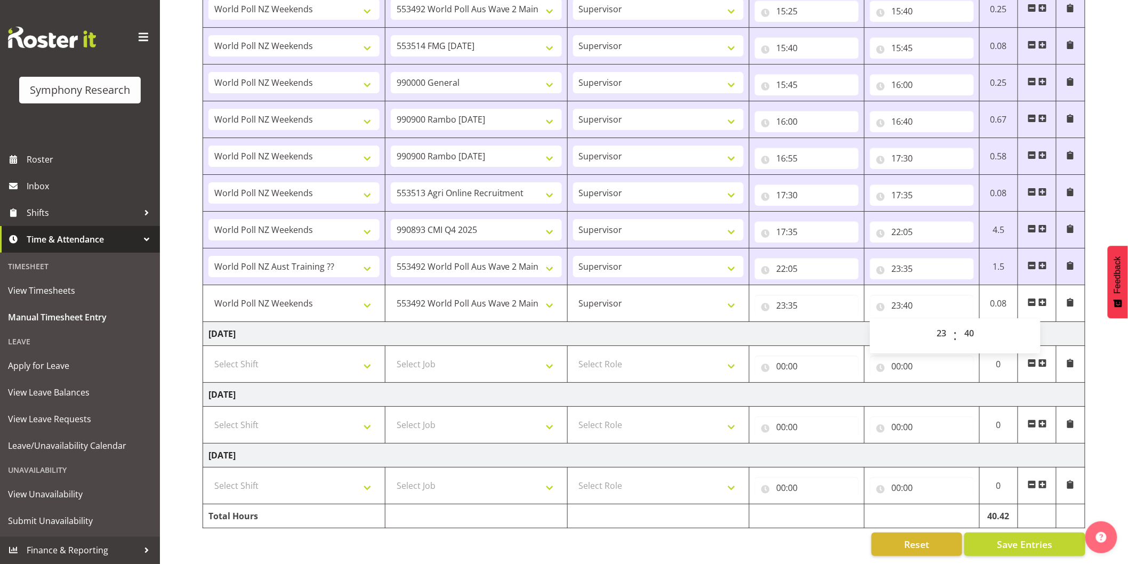
click at [1037, 537] on span "Save Entries" at bounding box center [1024, 544] width 55 height 14
select select
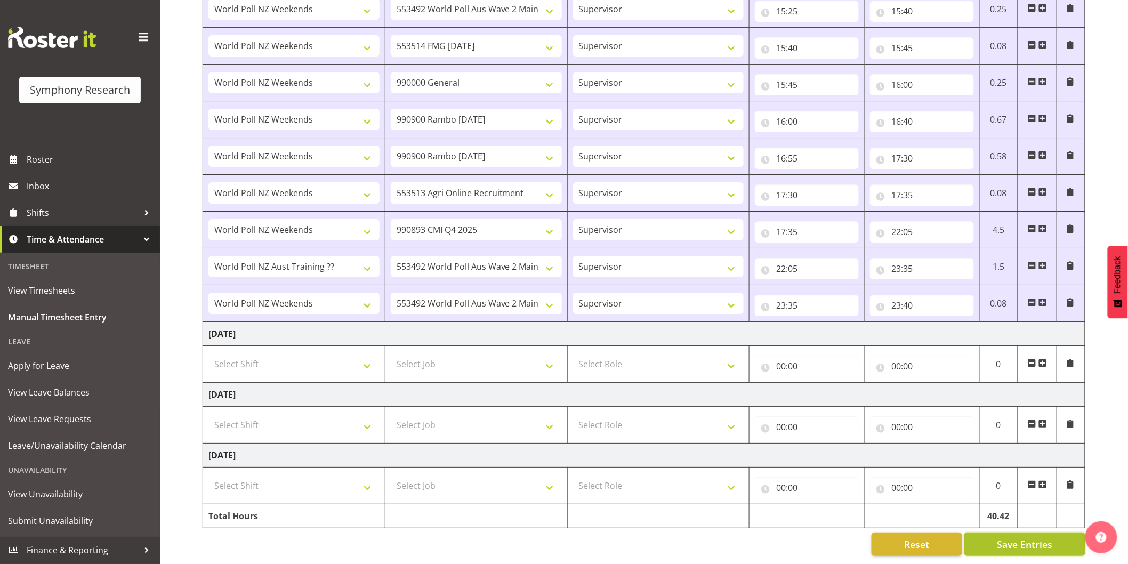
click at [1036, 539] on span "Save Entries" at bounding box center [1024, 544] width 55 height 14
select select
click at [1000, 537] on span "Save Entries" at bounding box center [1024, 544] width 55 height 14
select select
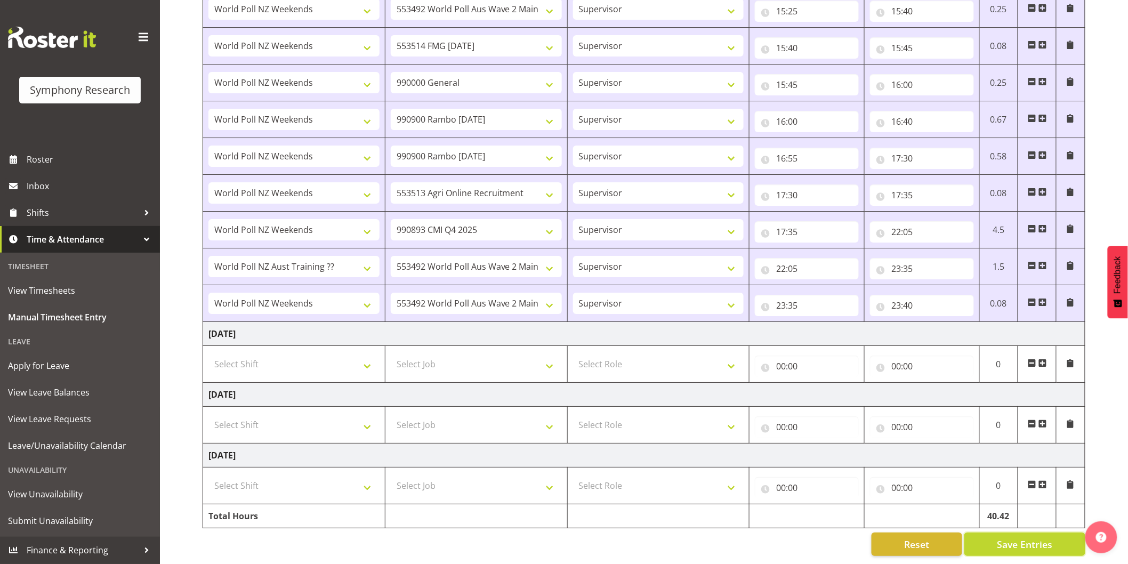
select select
